Goal: Task Accomplishment & Management: Complete application form

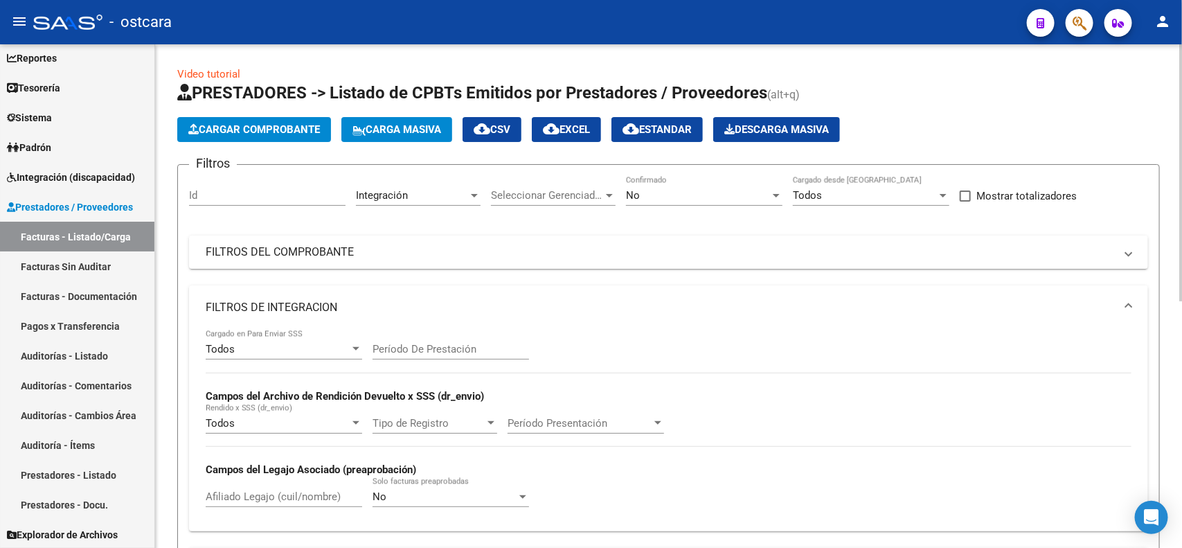
scroll to position [482, 0]
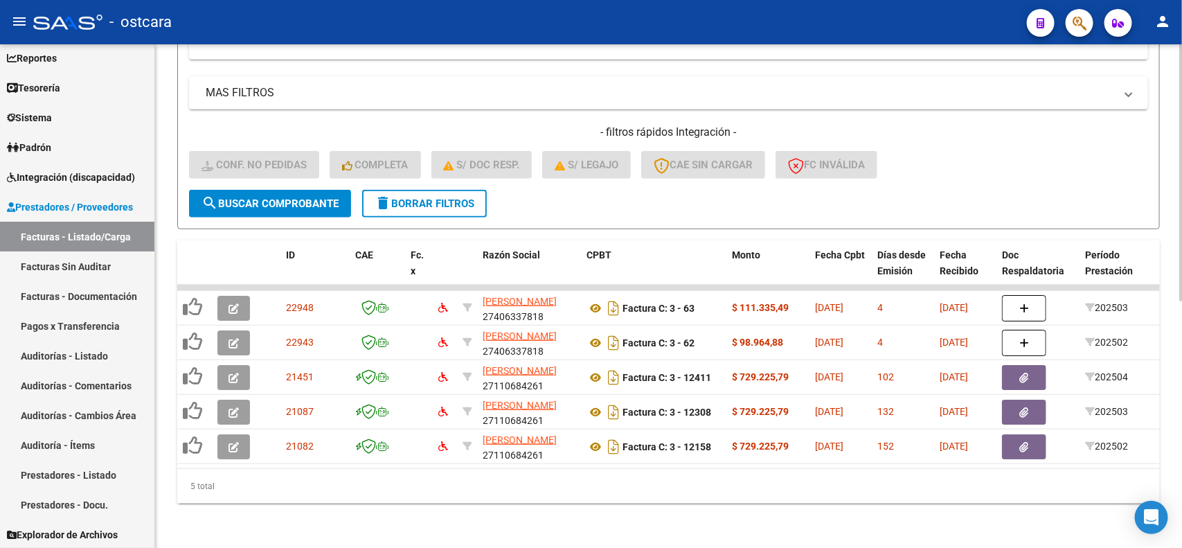
click at [408, 198] on button "delete Borrar Filtros" at bounding box center [424, 204] width 125 height 28
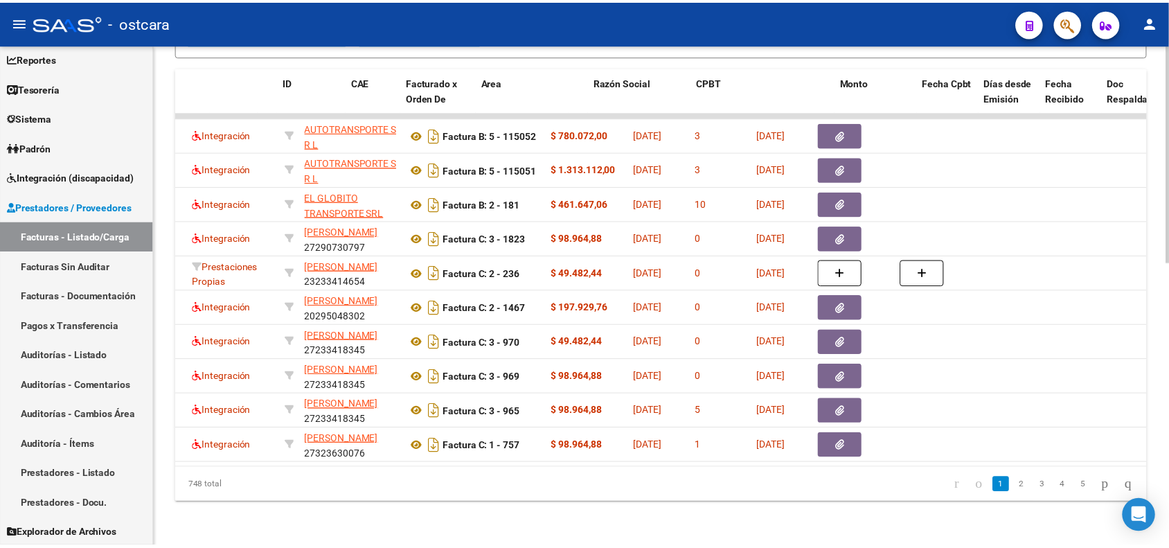
scroll to position [0, 0]
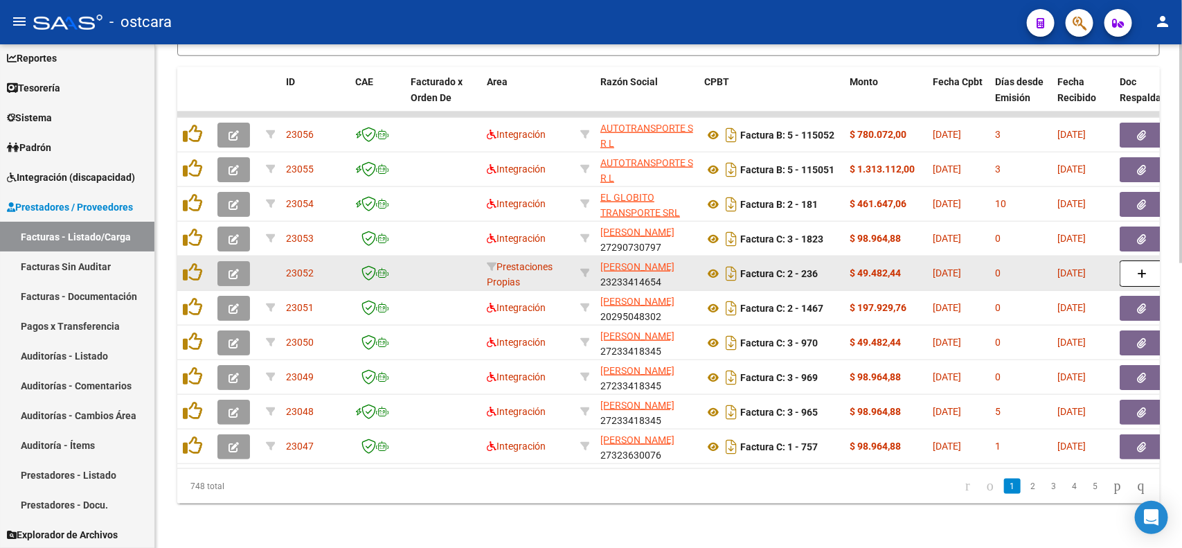
click at [233, 267] on span "button" at bounding box center [233, 273] width 10 height 12
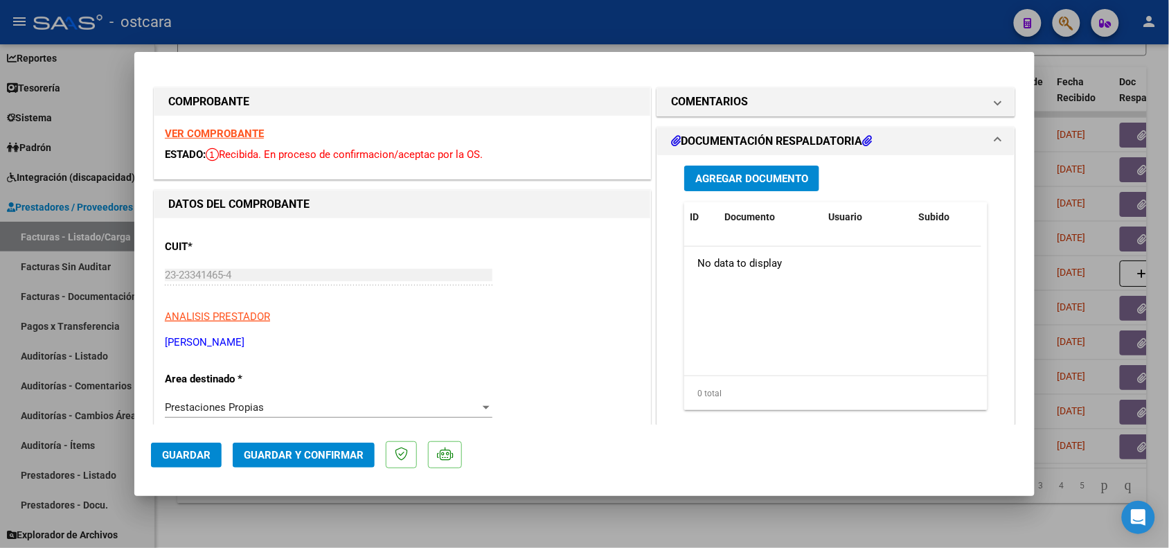
scroll to position [87, 0]
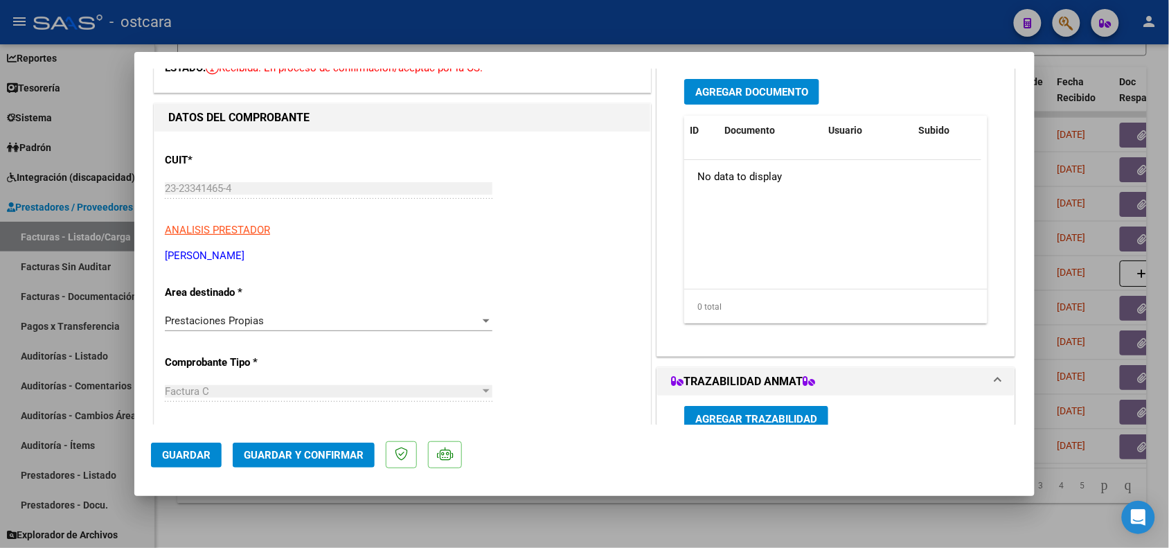
click at [298, 322] on div "Prestaciones Propias" at bounding box center [322, 320] width 315 height 12
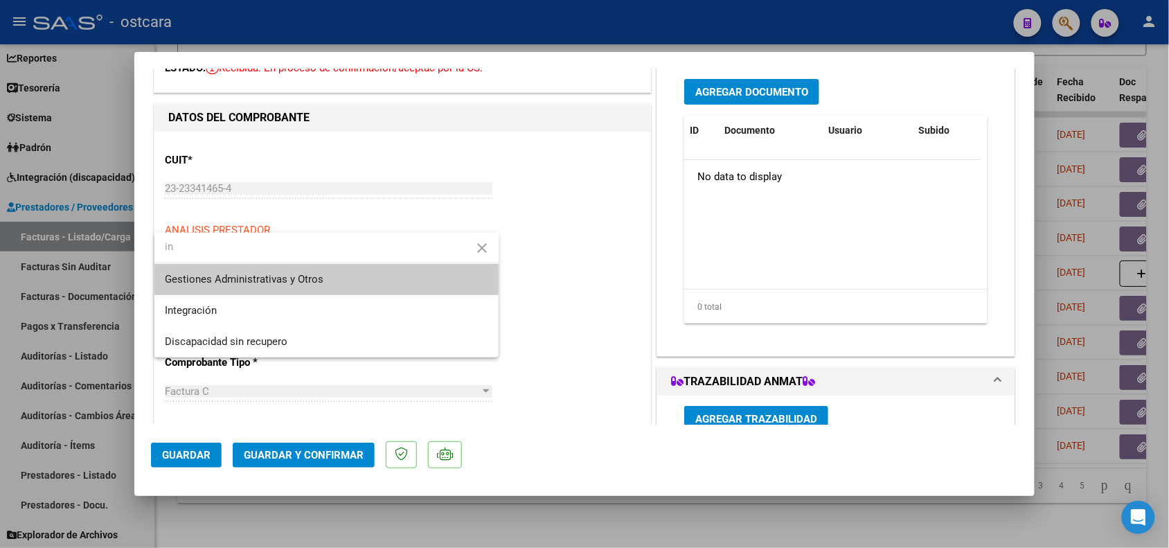
scroll to position [0, 0]
type input "in"
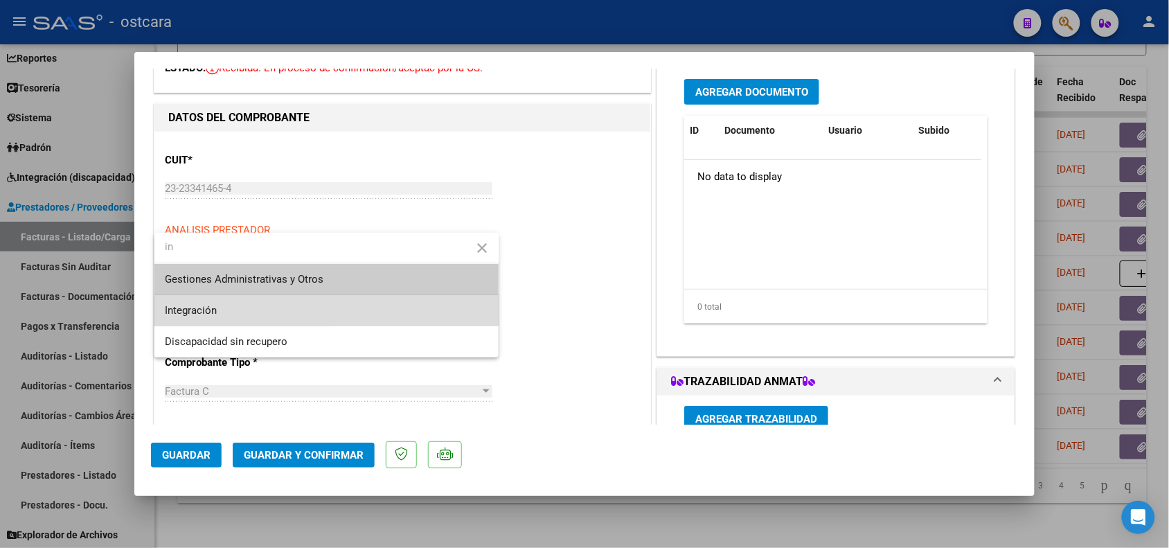
click at [437, 317] on span "Integración" at bounding box center [326, 310] width 323 height 31
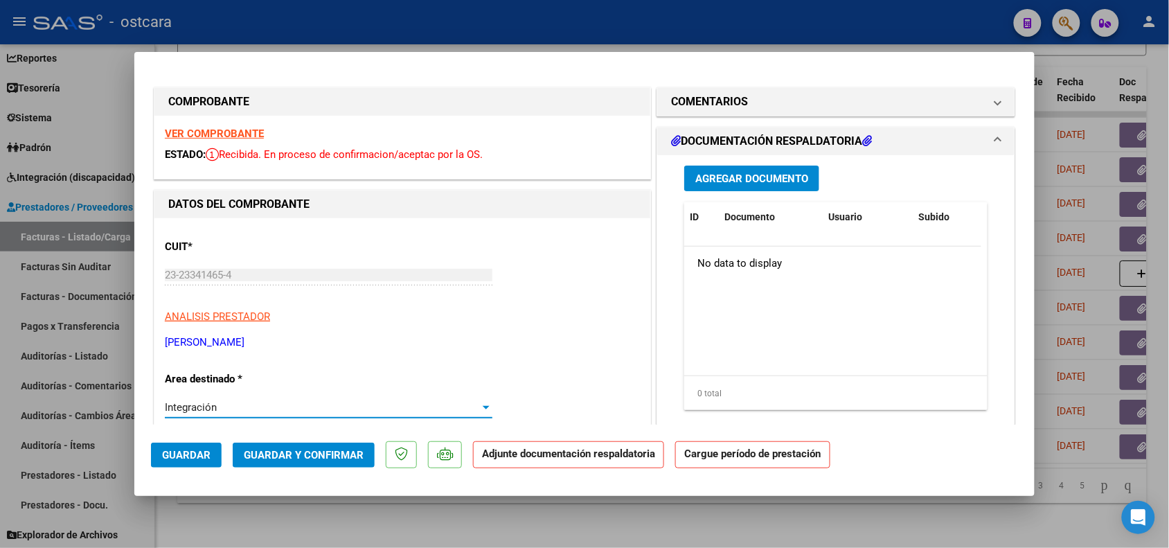
click at [217, 135] on strong "VER COMPROBANTE" at bounding box center [214, 133] width 99 height 12
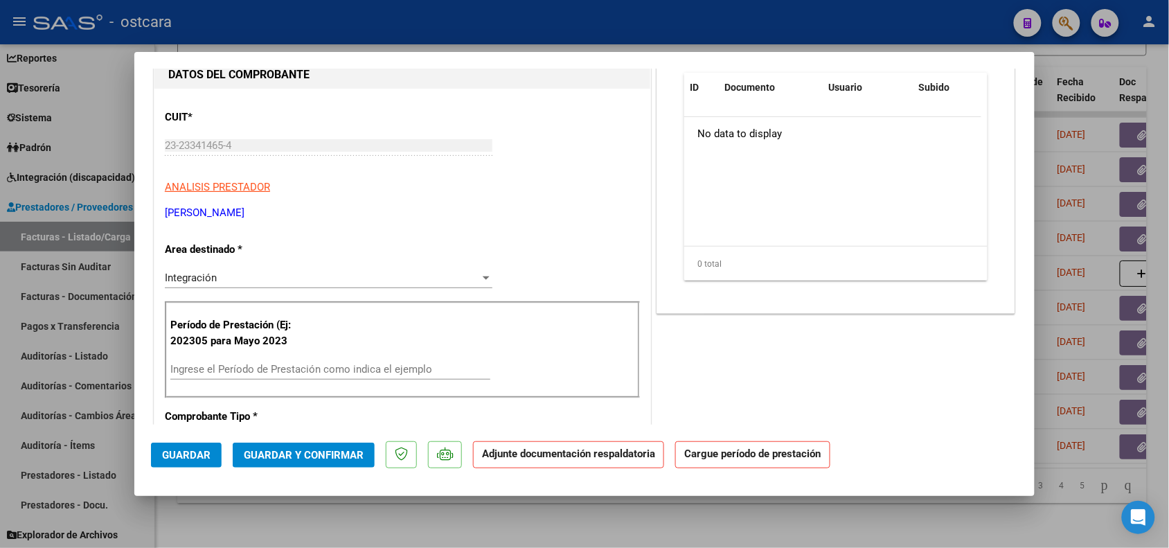
scroll to position [173, 0]
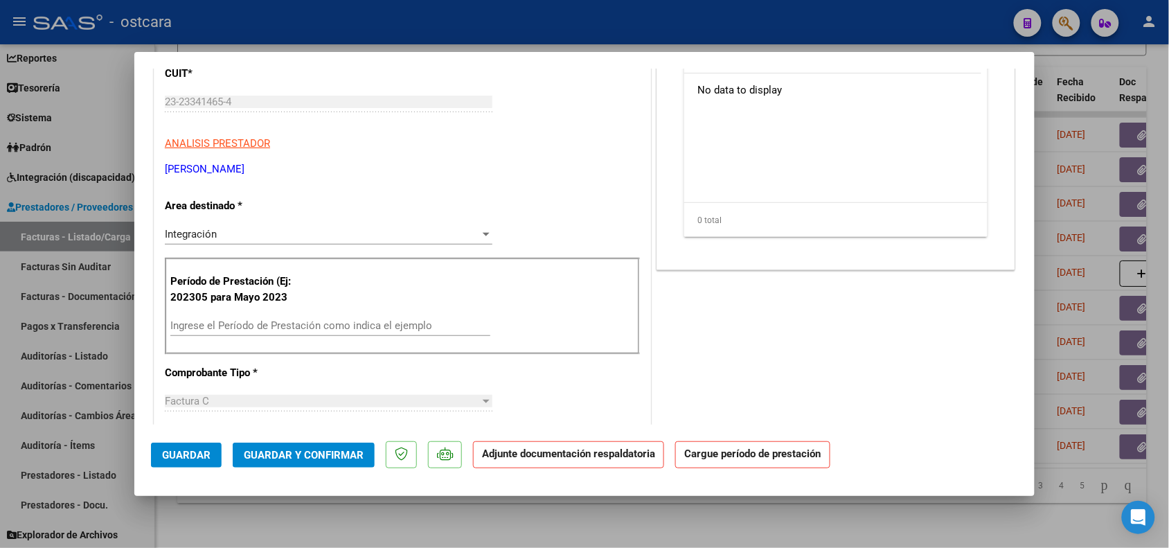
click at [222, 325] on input "Ingrese el Período de Prestación como indica el ejemplo" at bounding box center [330, 325] width 320 height 12
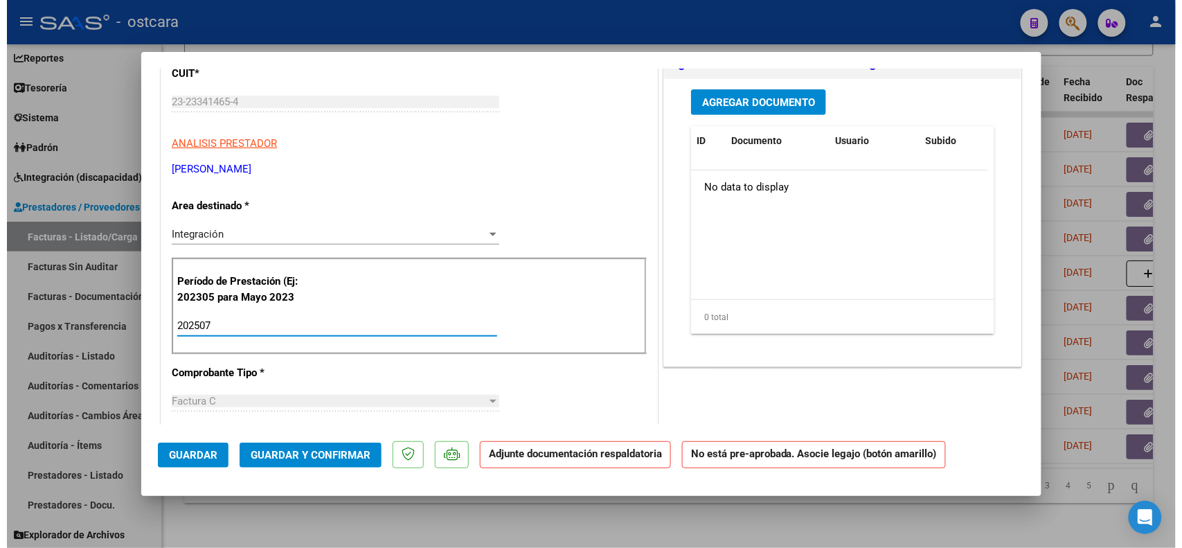
scroll to position [0, 0]
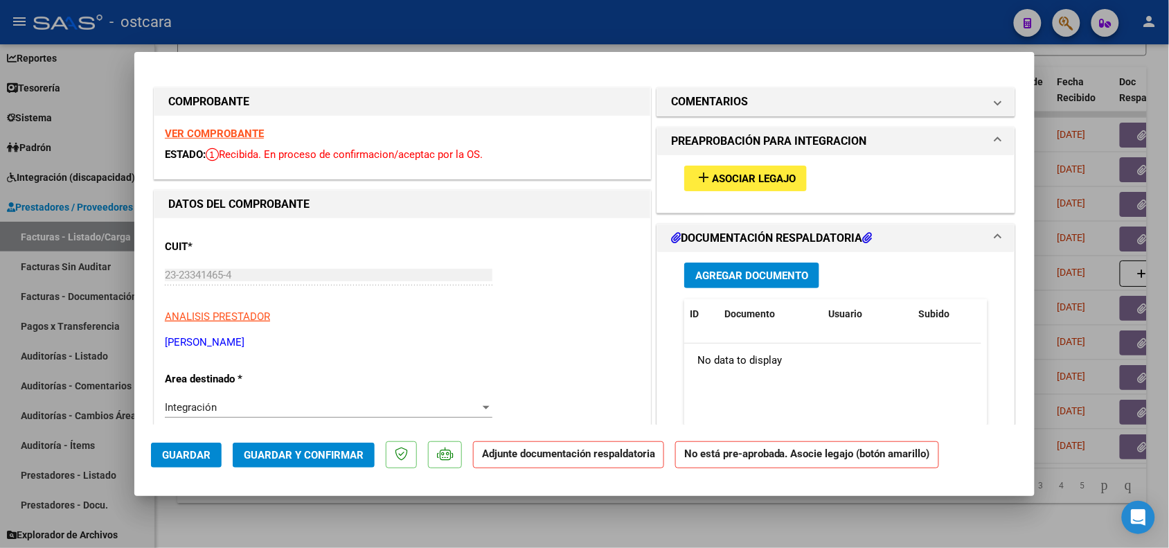
type input "202507"
click at [246, 125] on div "VER COMPROBANTE ESTADO: Recibida. En proceso de confirmacion/aceptac por la OS." at bounding box center [402, 147] width 496 height 63
click at [244, 129] on strong "VER COMPROBANTE" at bounding box center [214, 133] width 99 height 12
click at [762, 180] on span "Asociar Legajo" at bounding box center [754, 178] width 84 height 12
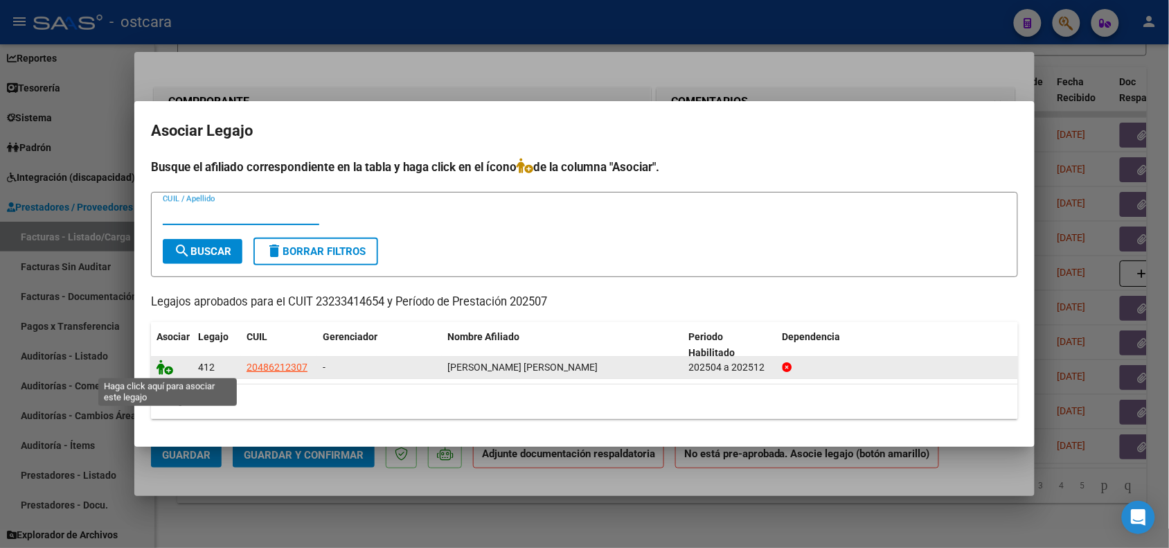
click at [168, 365] on icon at bounding box center [164, 366] width 17 height 15
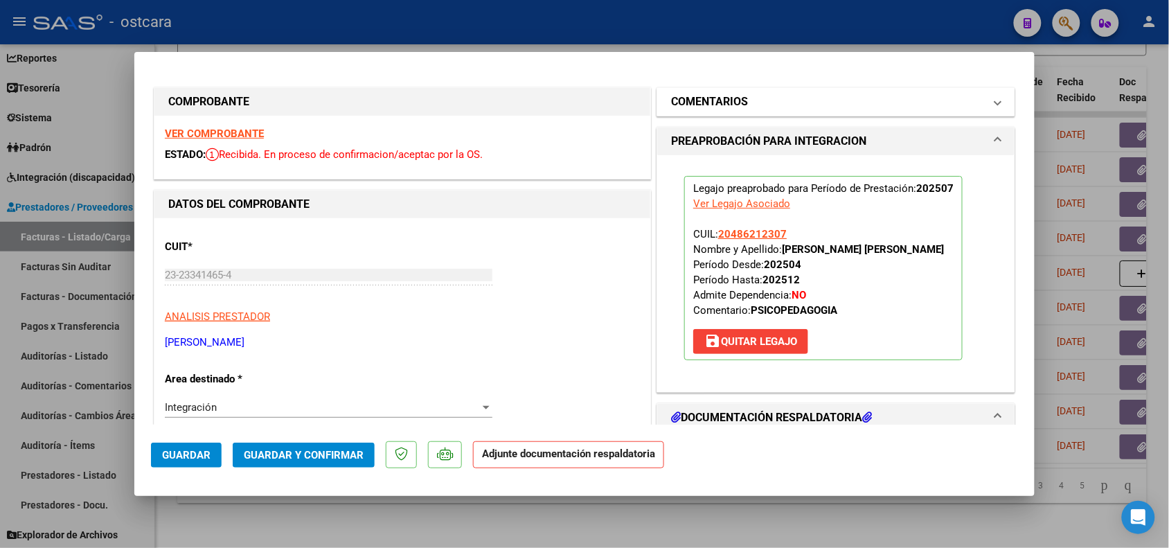
click at [721, 99] on h1 "COMENTARIOS" at bounding box center [709, 101] width 77 height 17
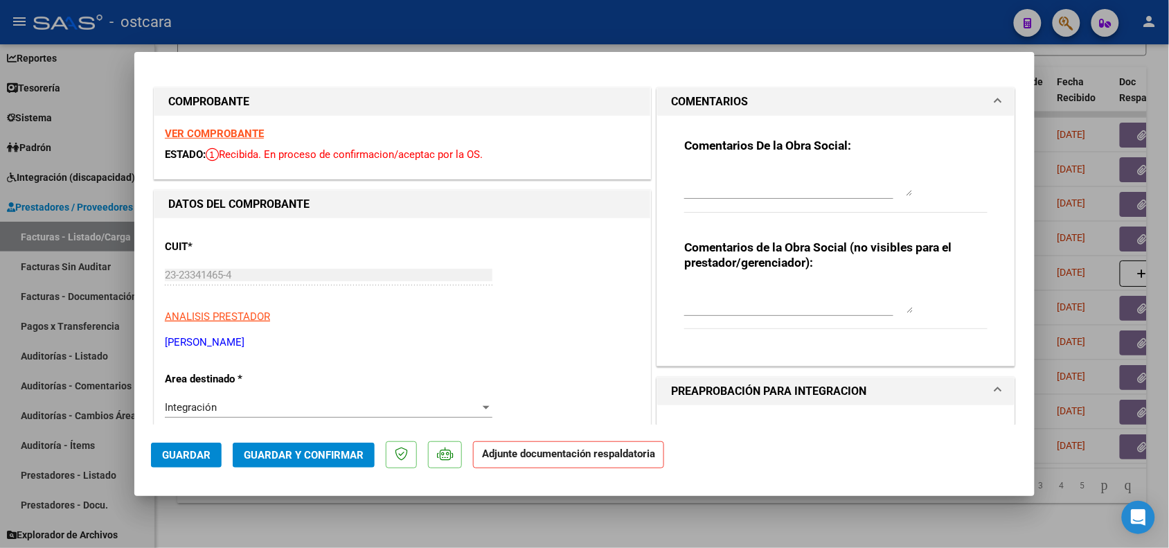
click at [692, 180] on textarea at bounding box center [798, 182] width 228 height 28
type textarea "area detinado: INTEGRACION"
click at [195, 444] on button "Guardar" at bounding box center [186, 454] width 71 height 25
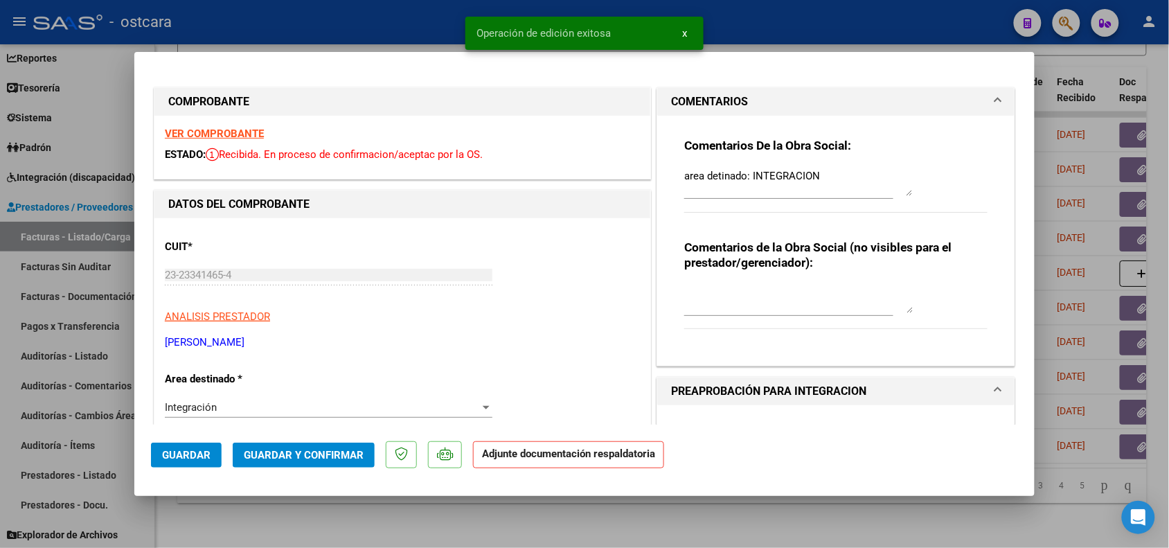
click at [916, 45] on div at bounding box center [584, 274] width 1169 height 548
type input "$ 0,00"
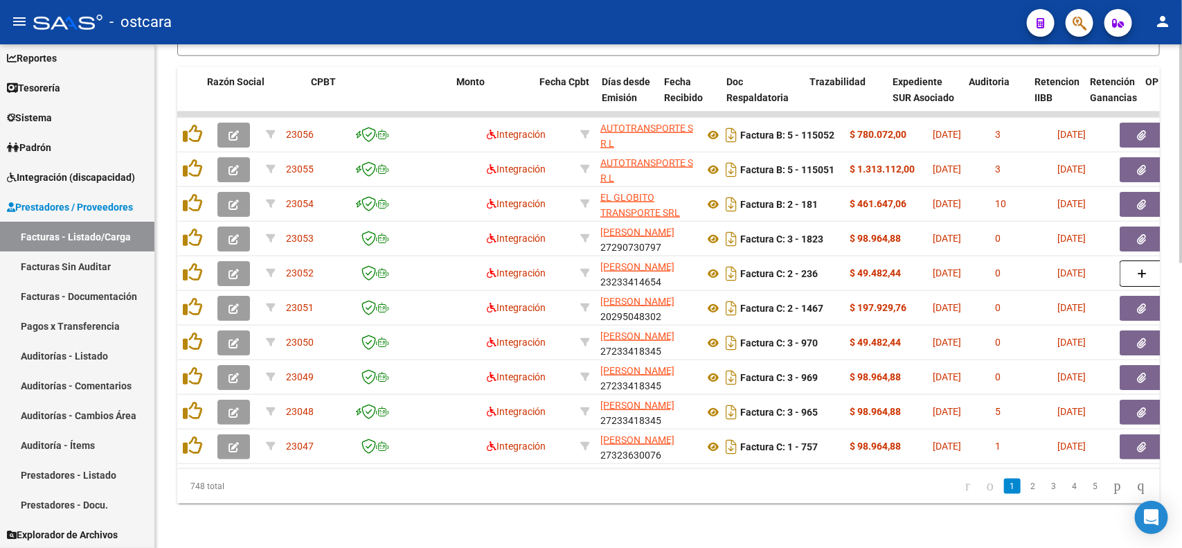
scroll to position [0, 412]
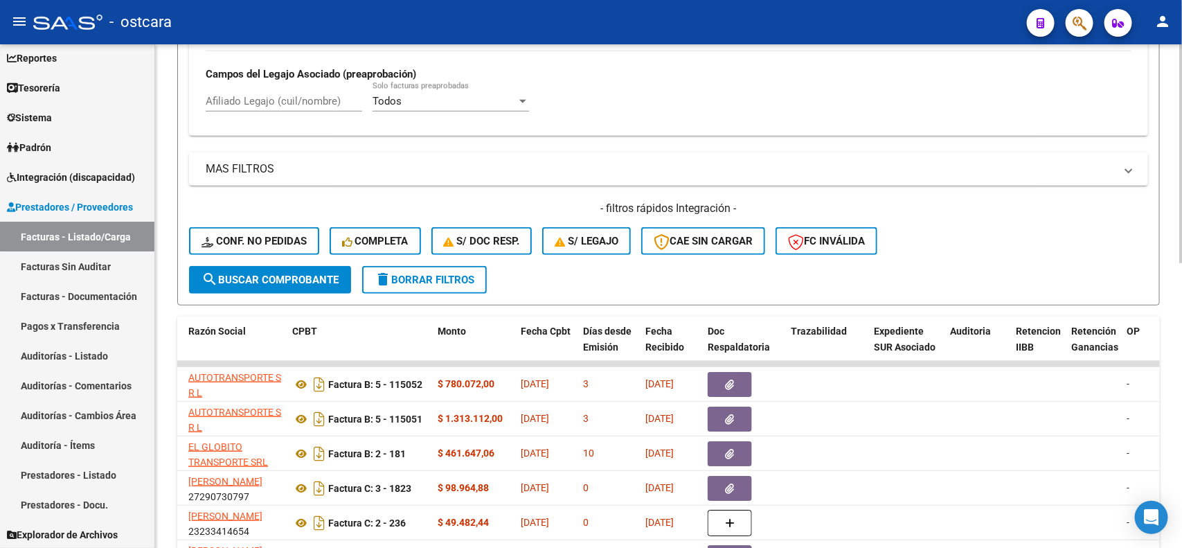
click at [412, 282] on button "delete Borrar Filtros" at bounding box center [424, 280] width 125 height 28
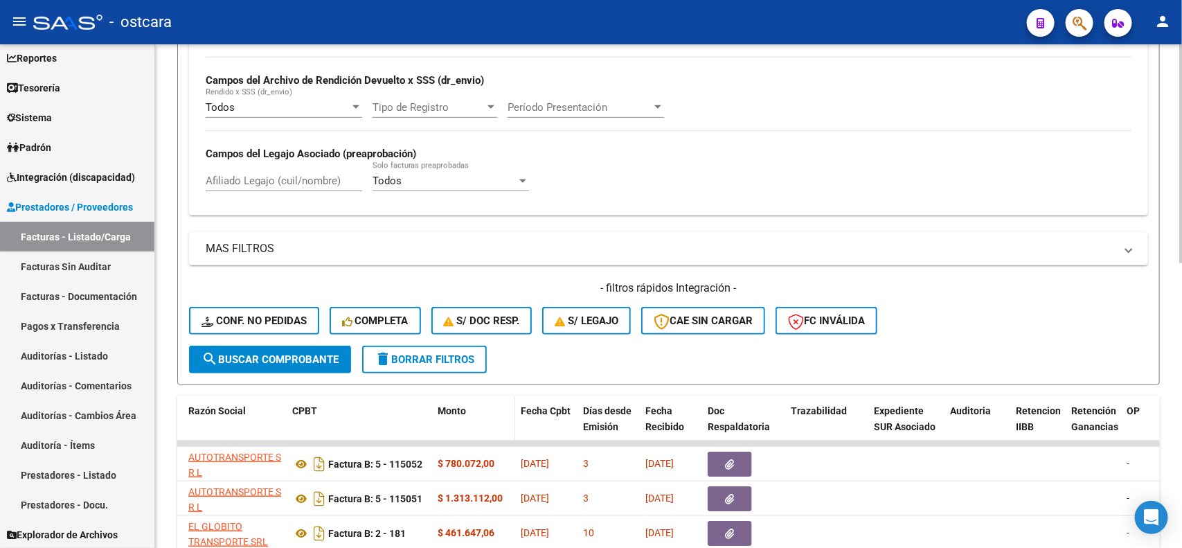
scroll to position [395, 0]
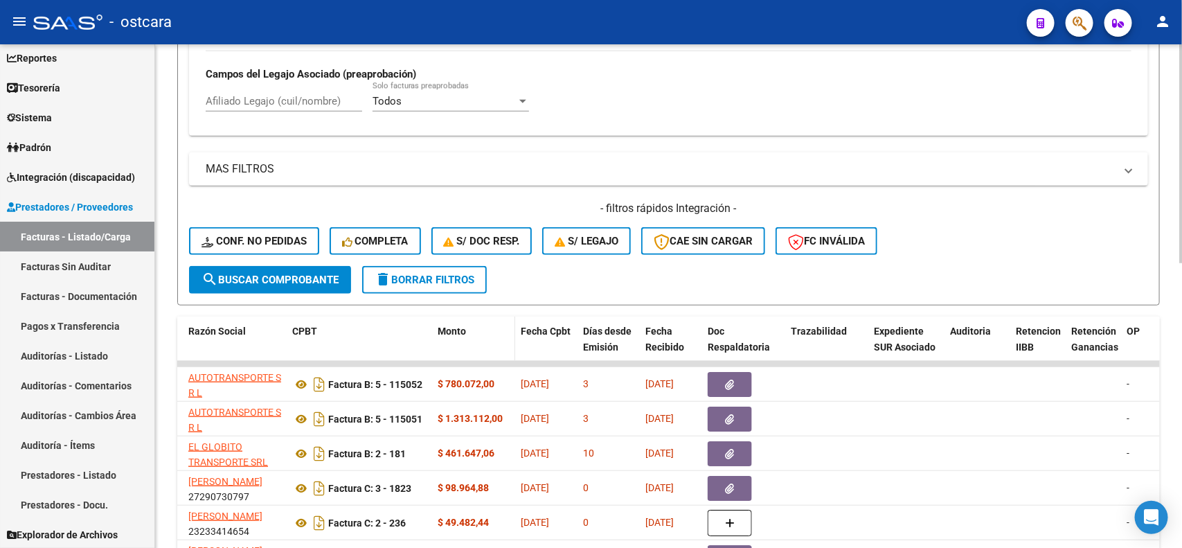
click at [479, 318] on datatable-header-cell "Monto" at bounding box center [473, 346] width 83 height 61
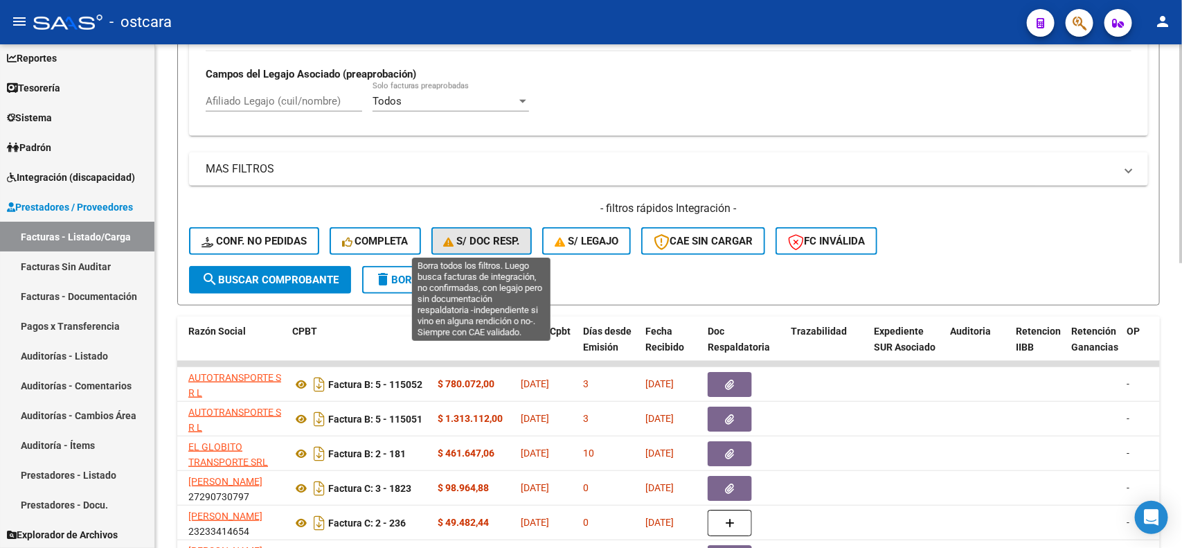
click at [471, 240] on span "S/ Doc Resp." at bounding box center [482, 241] width 76 height 12
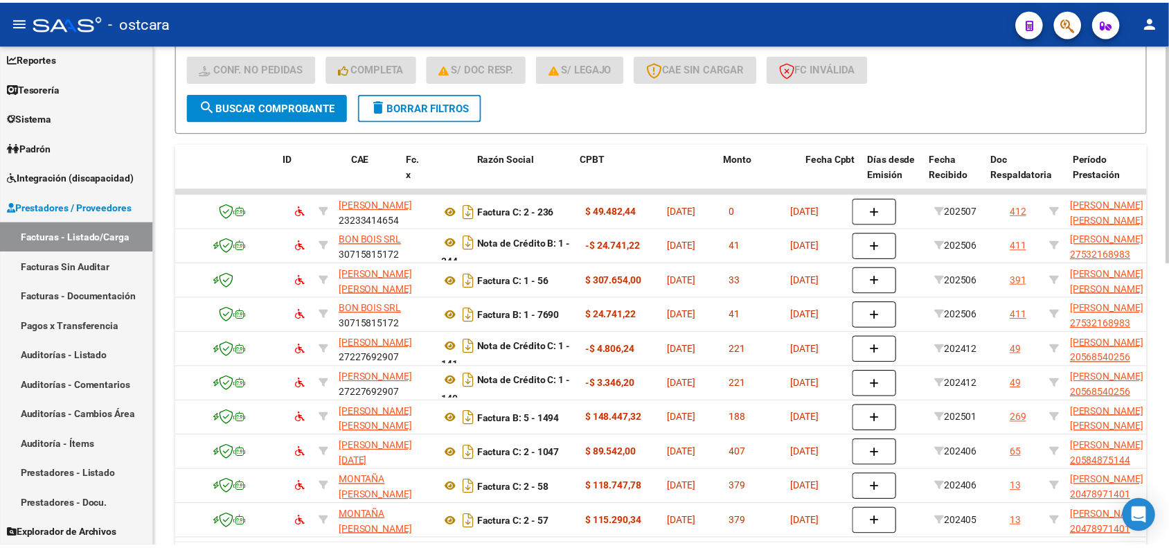
scroll to position [0, 0]
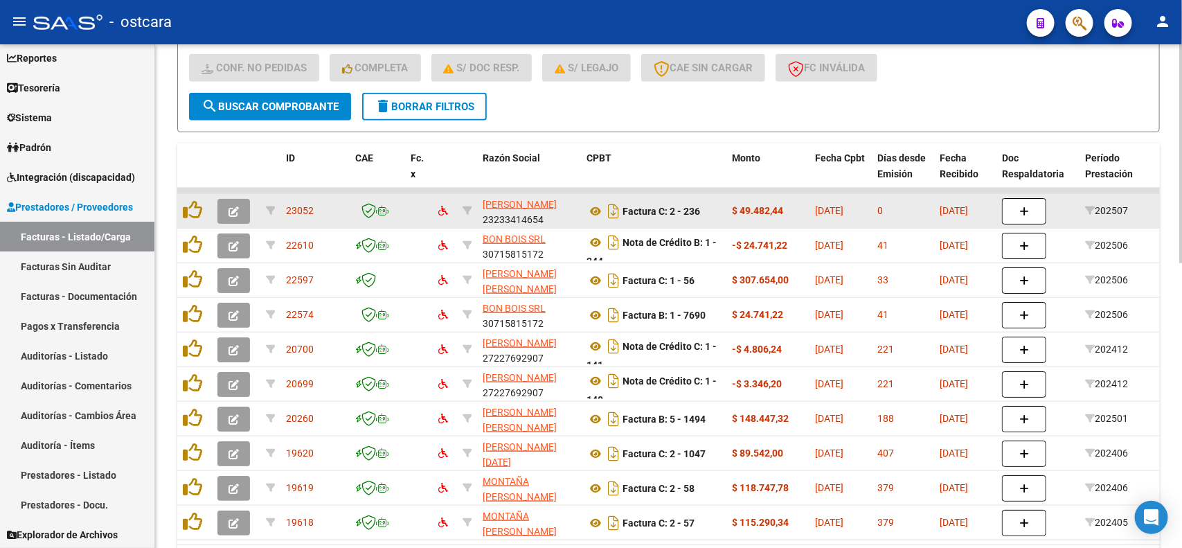
click at [244, 204] on button "button" at bounding box center [233, 211] width 33 height 25
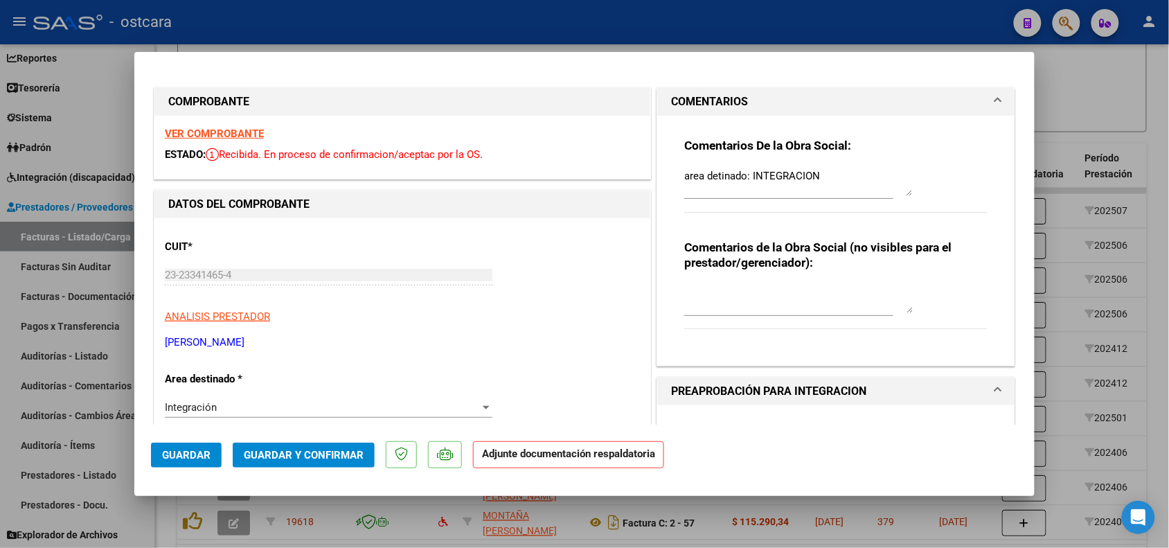
click at [822, 178] on textarea "area detinado: INTEGRACION" at bounding box center [798, 182] width 228 height 28
type textarea "area detinado: INTEGRACION PARA QUE LA FACTURA SEA PROCESADA DEBE ADJUNTAR LA P…"
click at [195, 445] on button "Guardar" at bounding box center [186, 454] width 71 height 25
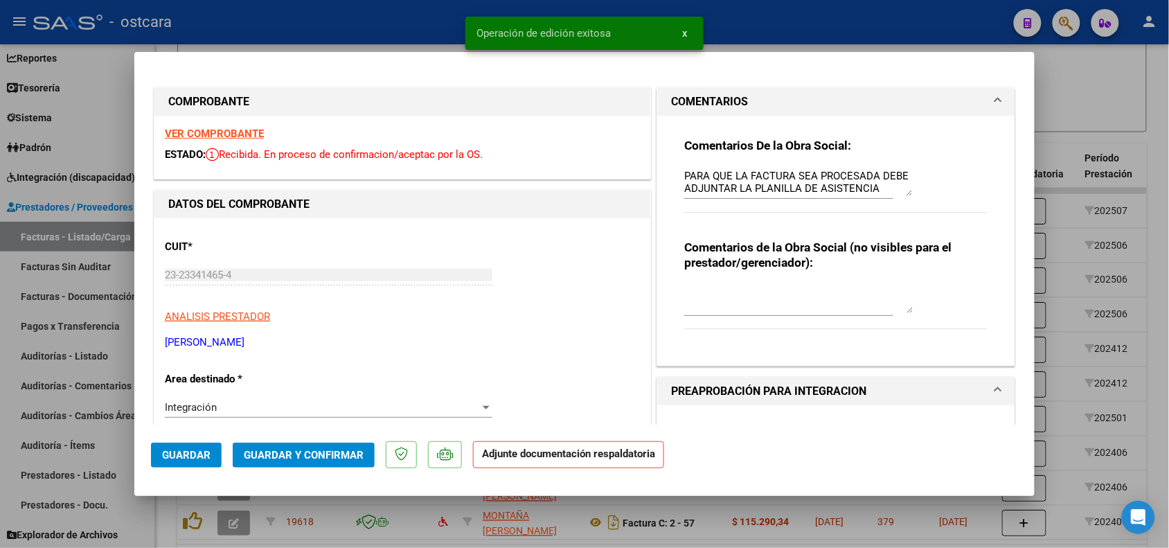
click at [1106, 91] on div at bounding box center [584, 274] width 1169 height 548
type input "$ 0,00"
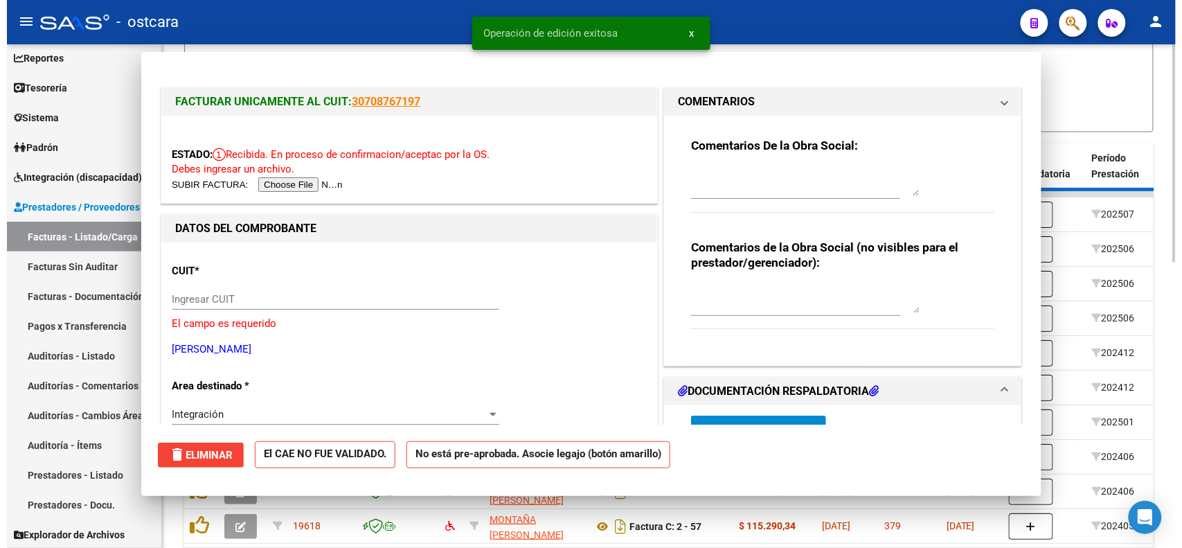
scroll to position [0, 0]
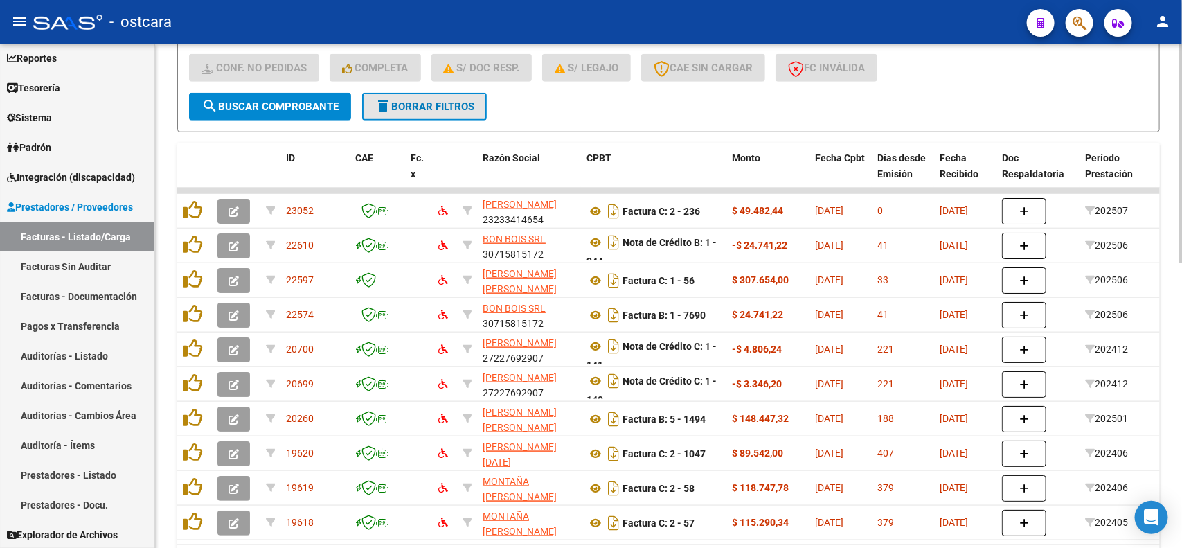
click at [417, 105] on span "delete Borrar Filtros" at bounding box center [425, 106] width 100 height 12
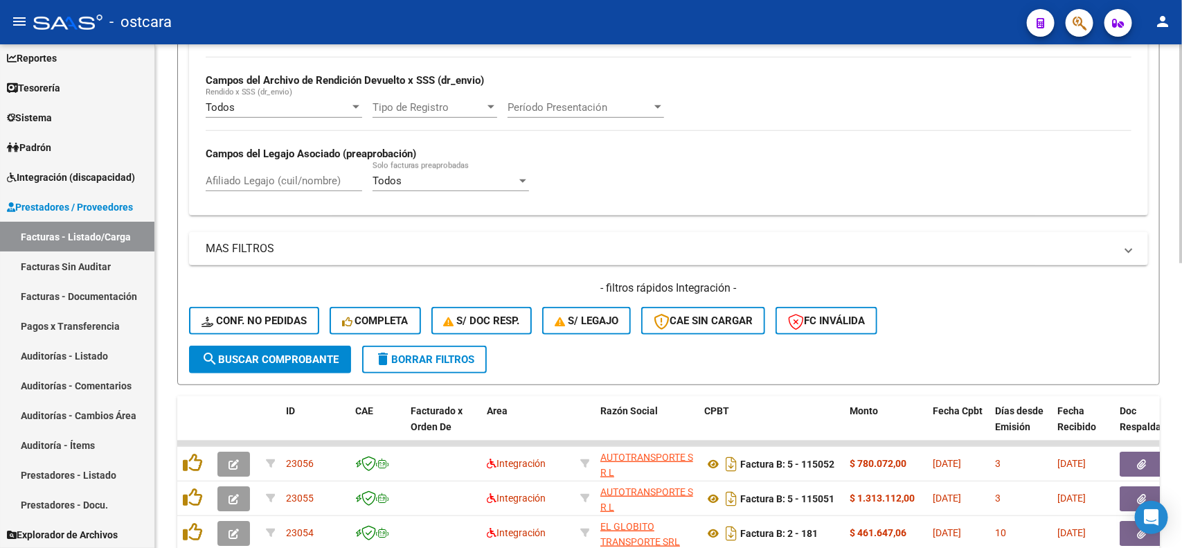
scroll to position [568, 0]
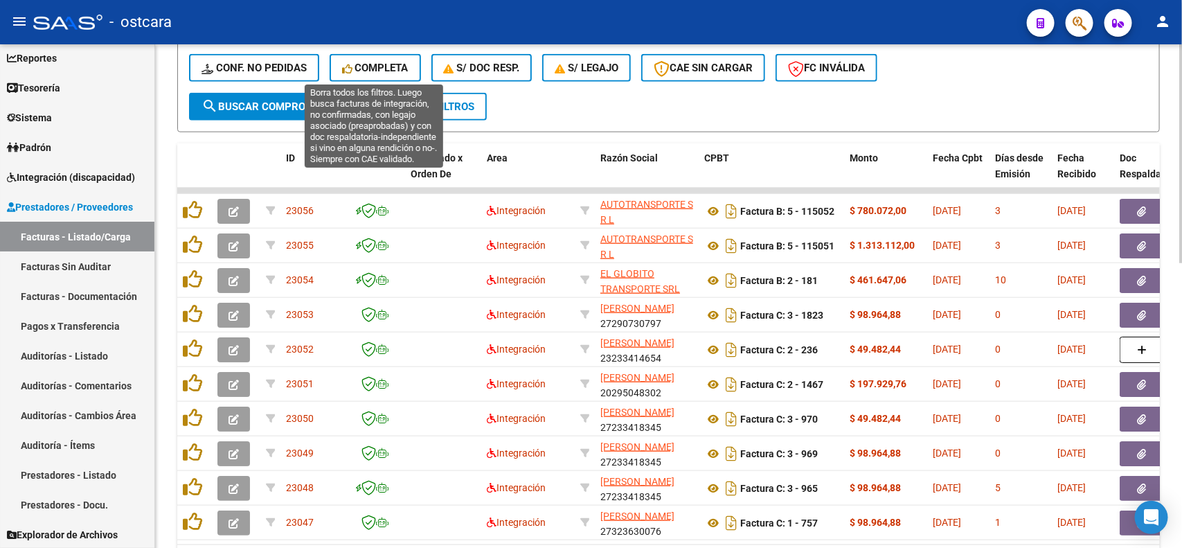
click at [392, 67] on span "Completa" at bounding box center [375, 68] width 66 height 12
